Goal: Information Seeking & Learning: Check status

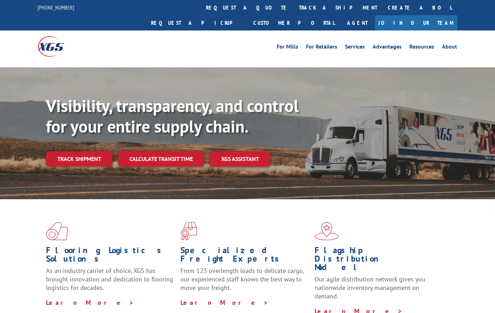
click at [294, 7] on link "track a shipment" at bounding box center [338, 7] width 89 height 15
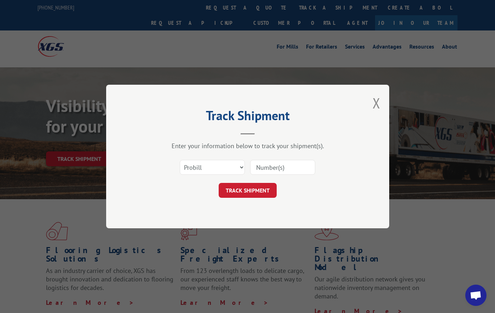
click at [277, 168] on input at bounding box center [282, 167] width 65 height 15
paste input "17601065"
type input "17601065"
click at [251, 183] on button "TRACK SHIPMENT" at bounding box center [248, 190] width 58 height 15
